Goal: Transaction & Acquisition: Book appointment/travel/reservation

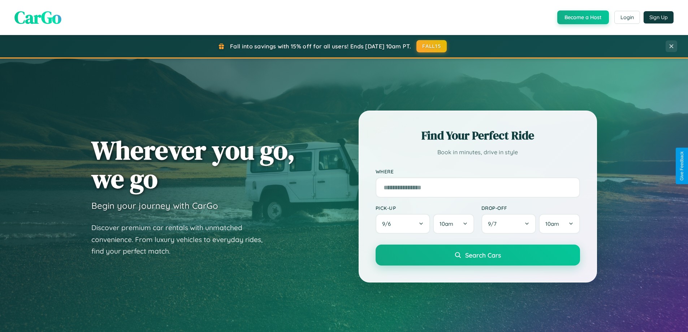
scroll to position [497, 0]
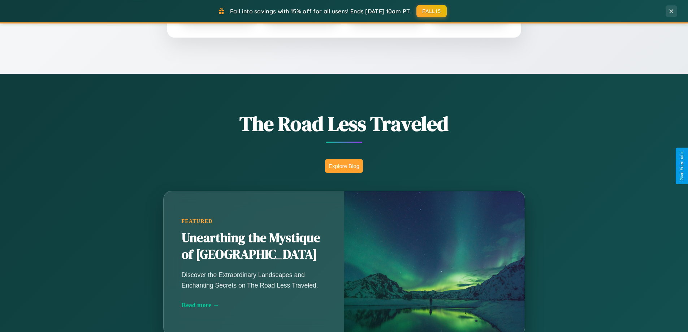
click at [344, 166] on button "Explore Blog" at bounding box center [344, 165] width 38 height 13
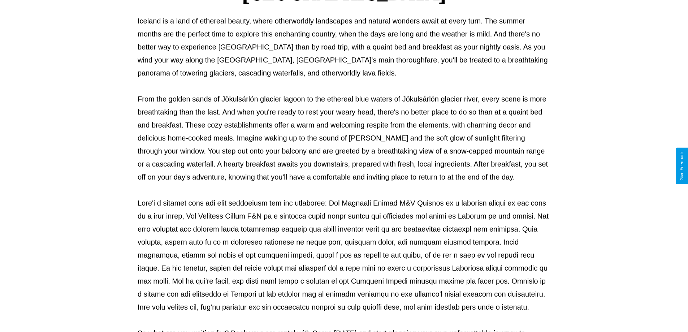
scroll to position [234, 0]
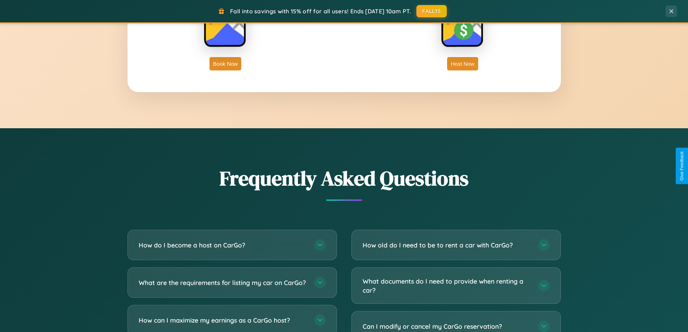
scroll to position [1389, 0]
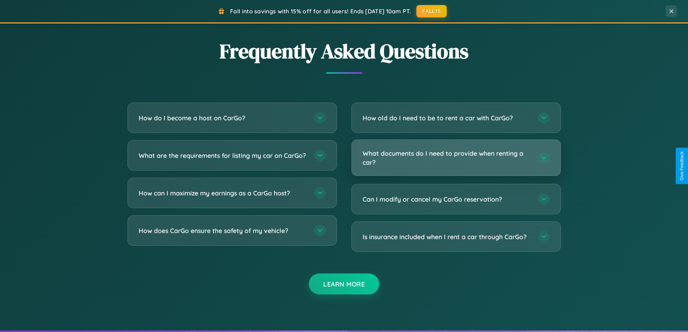
click at [455, 157] on h3 "What documents do I need to provide when renting a car?" at bounding box center [446, 158] width 168 height 18
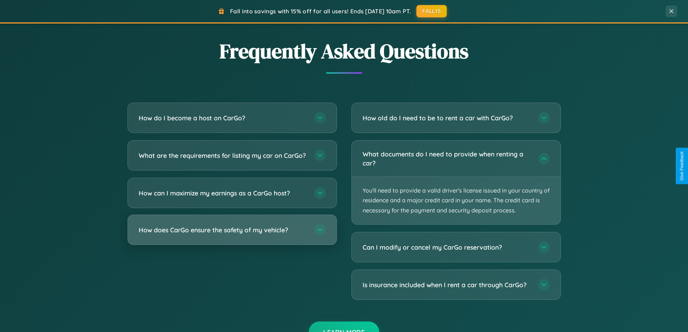
click at [232, 234] on h3 "How does CarGo ensure the safety of my vehicle?" at bounding box center [223, 229] width 168 height 9
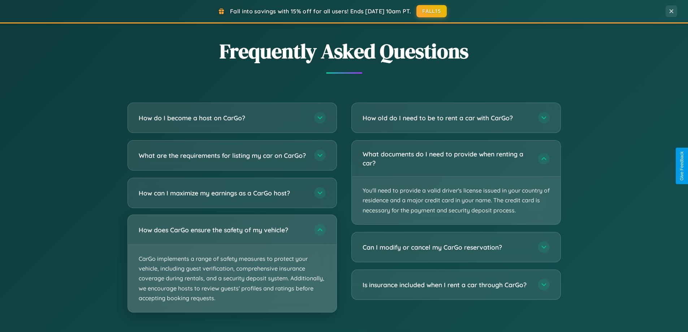
click at [232, 269] on p "CarGo implements a range of safety measures to protect your vehicle, including …" at bounding box center [232, 278] width 209 height 67
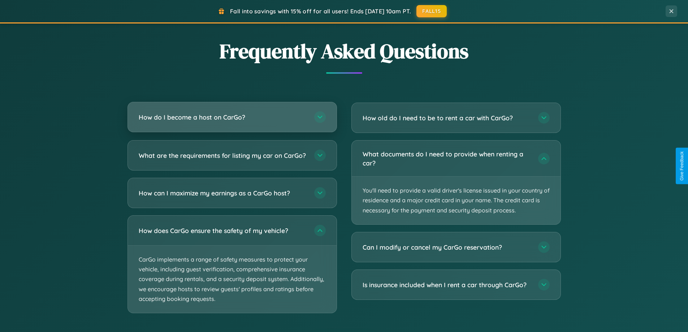
click at [232, 117] on h3 "How do I become a host on CarGo?" at bounding box center [223, 117] width 168 height 9
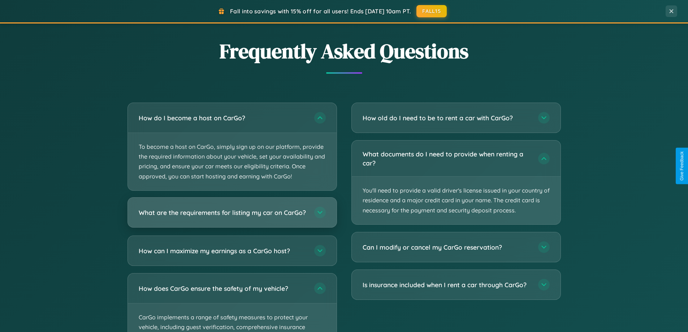
click at [232, 215] on h3 "What are the requirements for listing my car on CarGo?" at bounding box center [223, 212] width 168 height 9
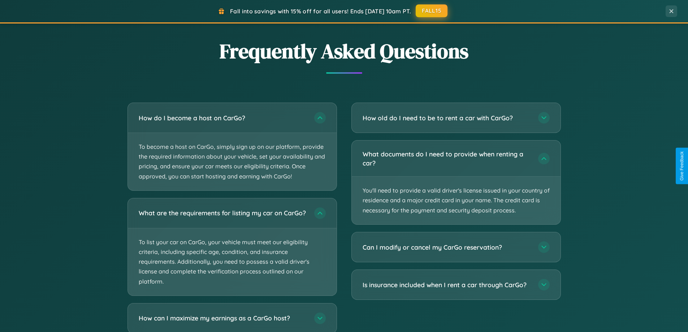
click at [432, 11] on button "FALL15" at bounding box center [431, 10] width 32 height 13
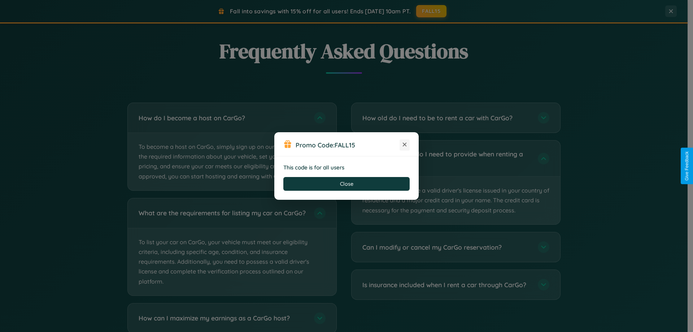
click at [405, 145] on icon at bounding box center [404, 144] width 7 height 7
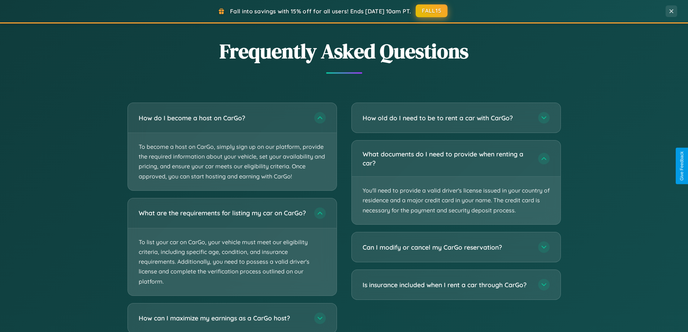
click at [432, 11] on button "FALL15" at bounding box center [431, 10] width 32 height 13
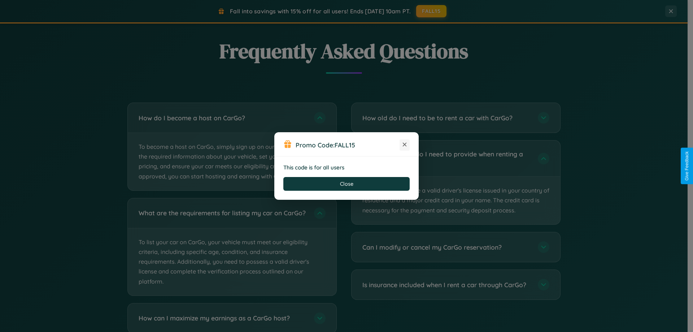
click at [405, 145] on icon at bounding box center [404, 144] width 7 height 7
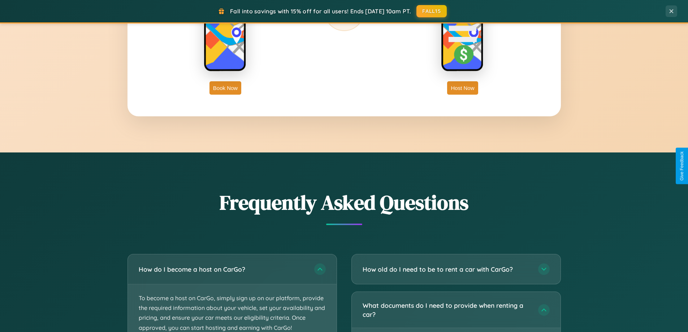
scroll to position [1160, 0]
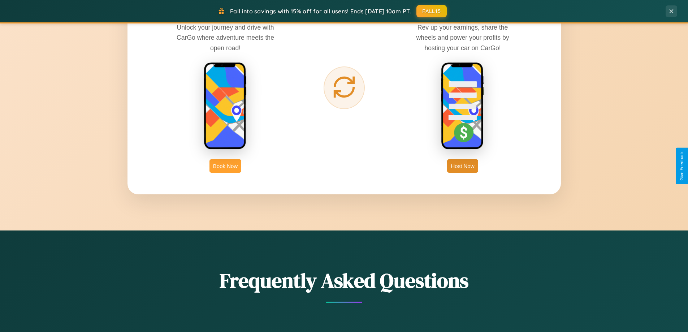
click at [225, 166] on button "Book Now" at bounding box center [225, 165] width 32 height 13
